Goal: Task Accomplishment & Management: Manage account settings

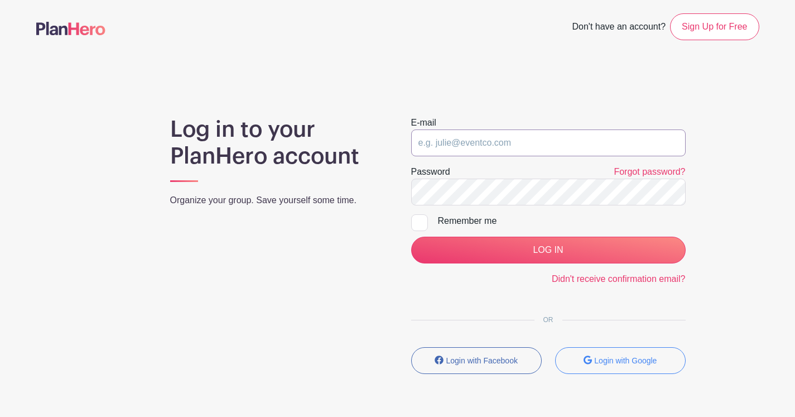
click at [460, 139] on input "email" at bounding box center [548, 142] width 274 height 27
click at [519, 148] on input "email" at bounding box center [548, 142] width 274 height 27
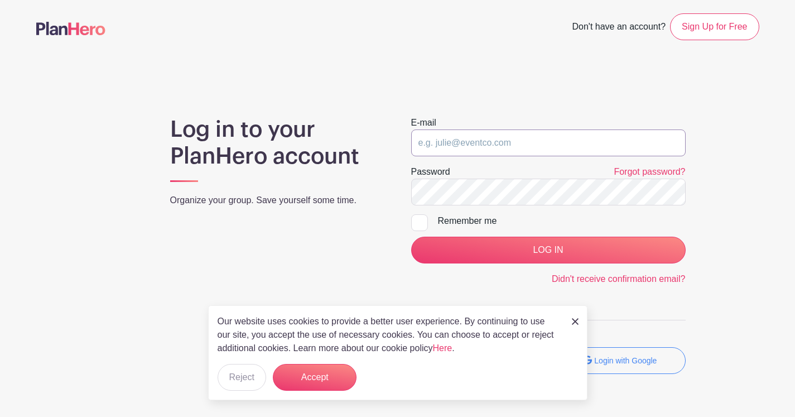
click at [483, 137] on input "email" at bounding box center [548, 142] width 274 height 27
type input "[EMAIL_ADDRESS][DOMAIN_NAME]"
click at [419, 221] on div at bounding box center [419, 222] width 17 height 17
click at [418, 221] on input "Remember me" at bounding box center [414, 217] width 7 height 7
checkbox input "true"
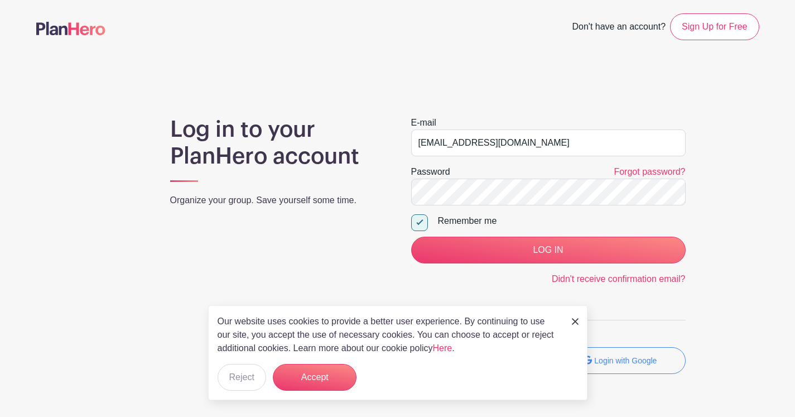
click at [579, 322] on div "Our website uses cookies to provide a better user experience. By continuing to …" at bounding box center [397, 352] width 379 height 95
click at [575, 320] on img at bounding box center [575, 321] width 7 height 7
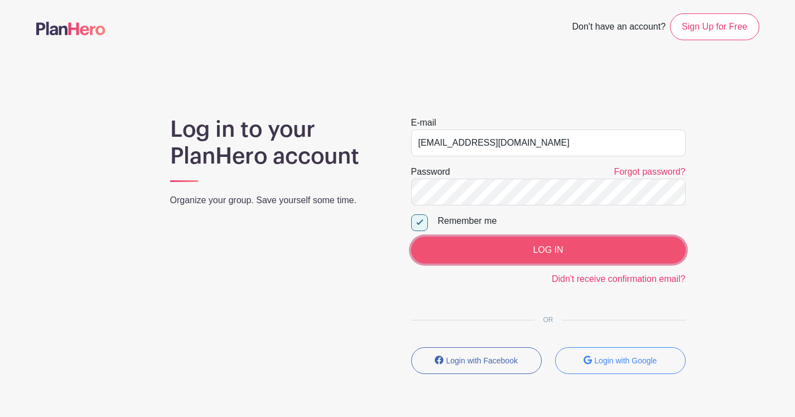
click at [569, 253] on input "LOG IN" at bounding box center [548, 249] width 274 height 27
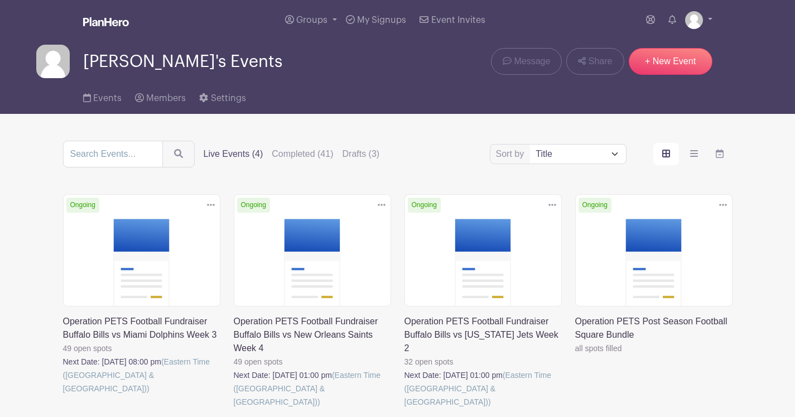
click at [404, 408] on link at bounding box center [404, 408] width 0 height 0
